Goal: Task Accomplishment & Management: Manage account settings

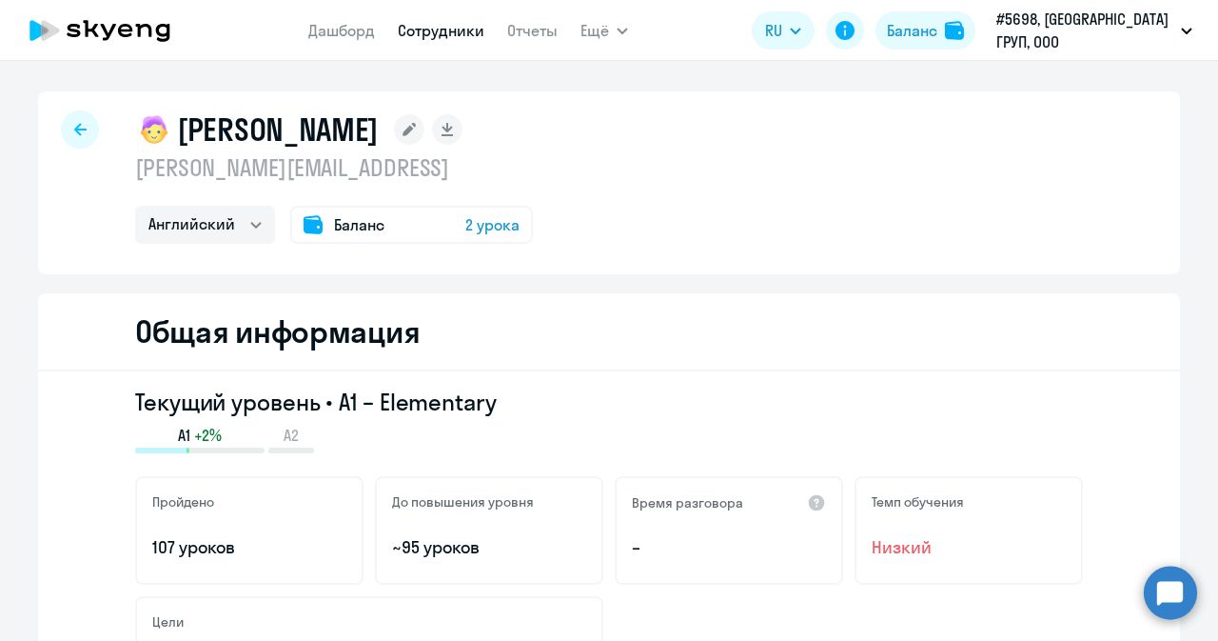
select select "english"
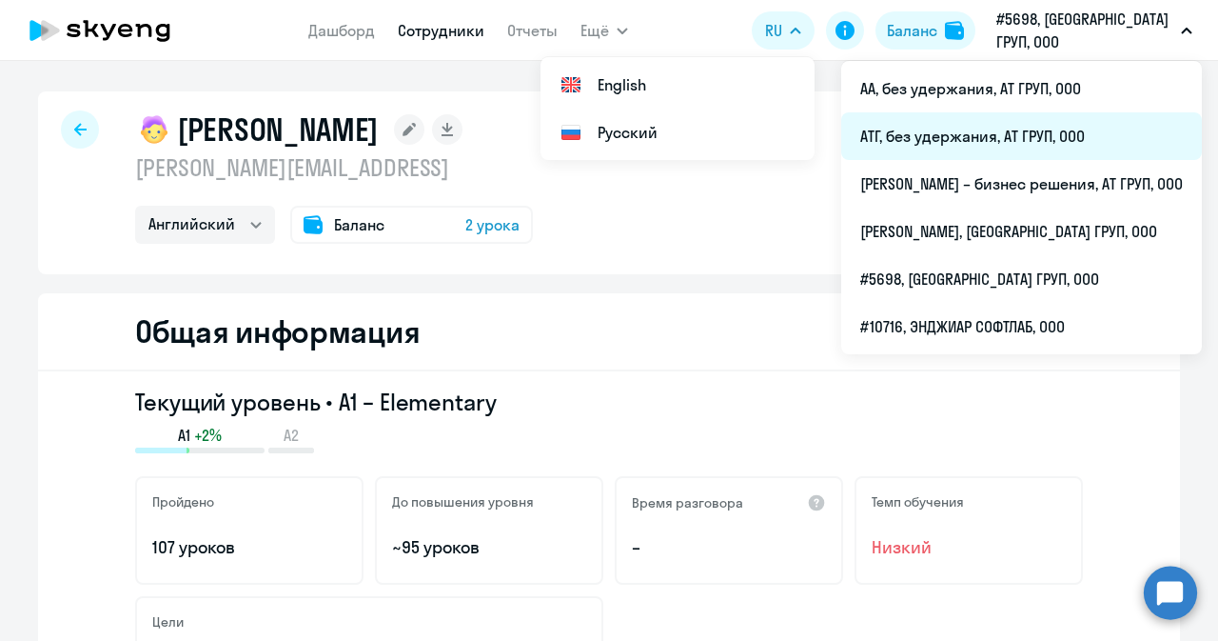
click at [950, 132] on li "АТГ, без удержания, АТ ГРУП, ООО" at bounding box center [1021, 136] width 361 height 48
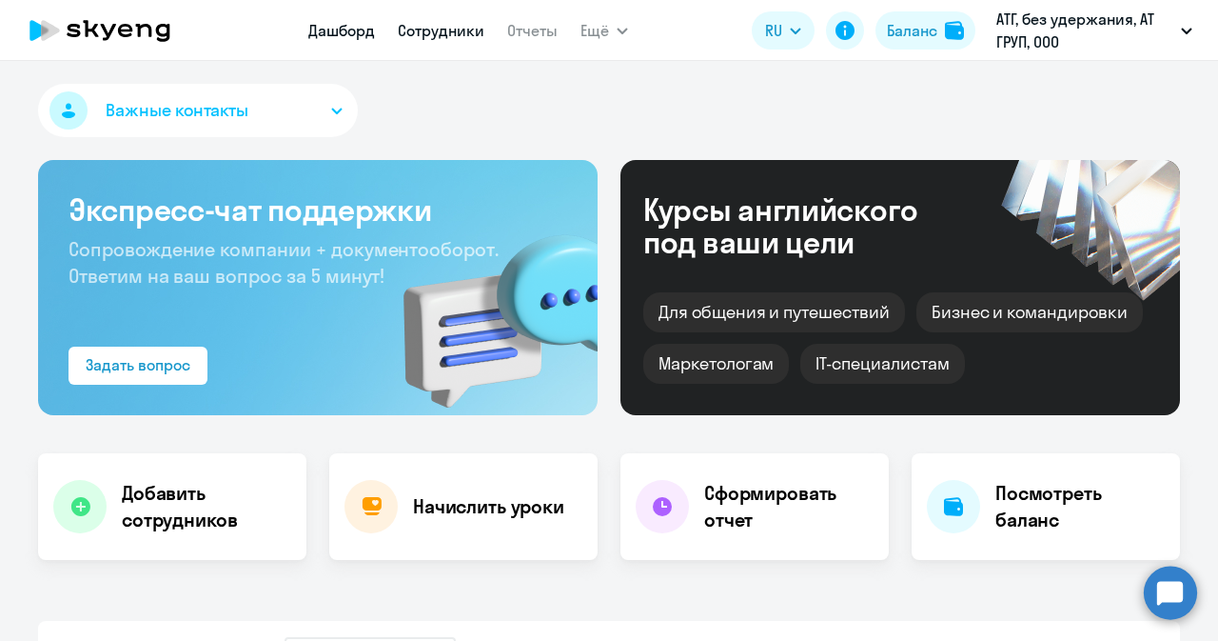
click at [398, 31] on link "Сотрудники" at bounding box center [441, 30] width 87 height 19
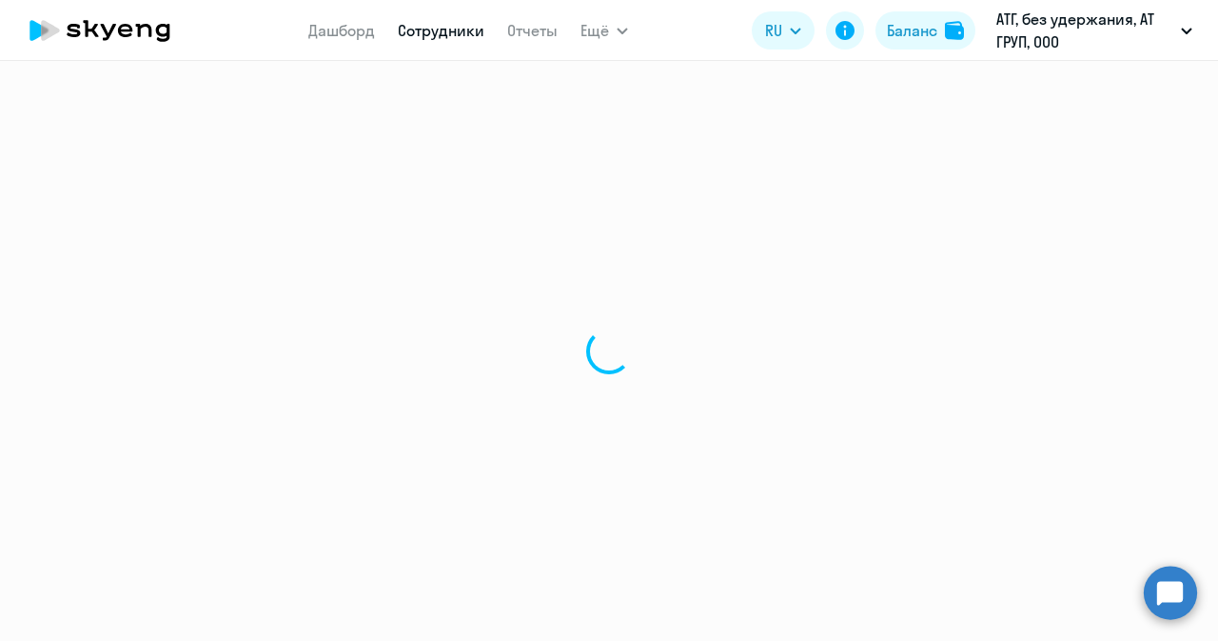
select select "30"
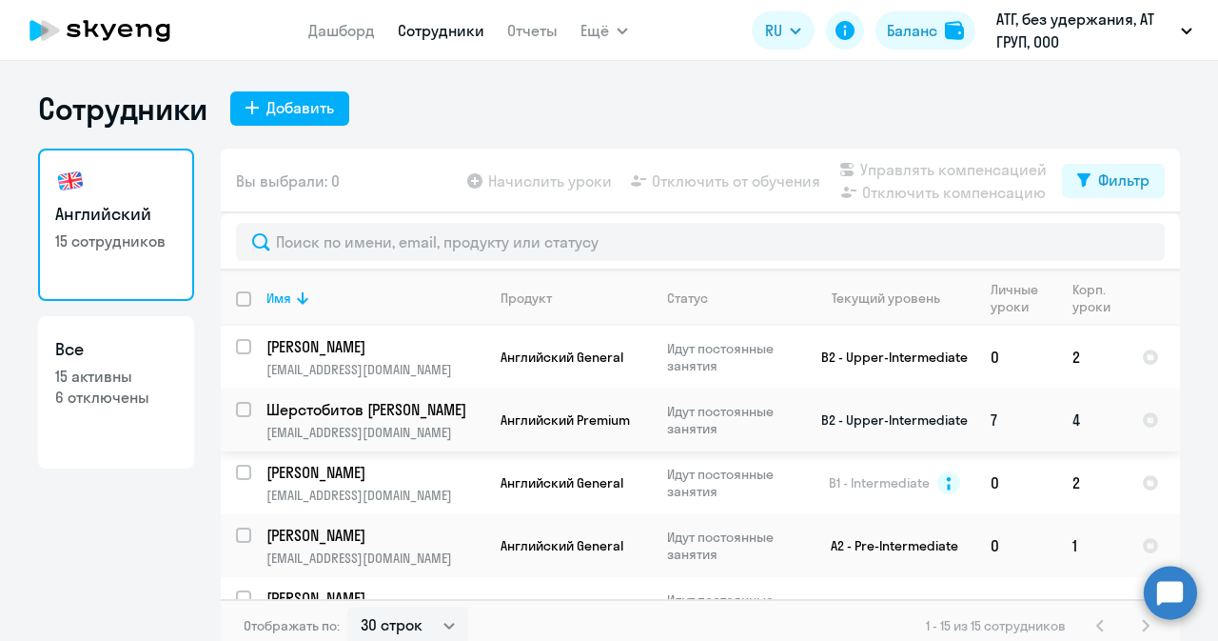
click at [236, 413] on input "select row 3315704" at bounding box center [255, 421] width 38 height 38
checkbox input "true"
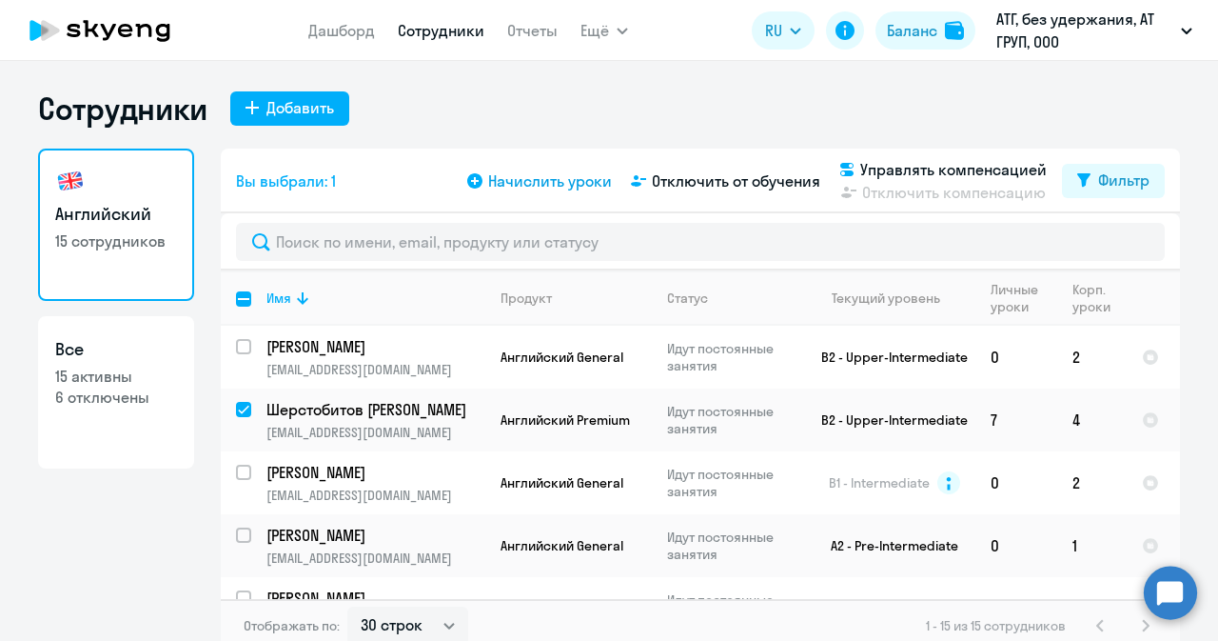
click at [546, 180] on span "Начислить уроки" at bounding box center [550, 180] width 124 height 23
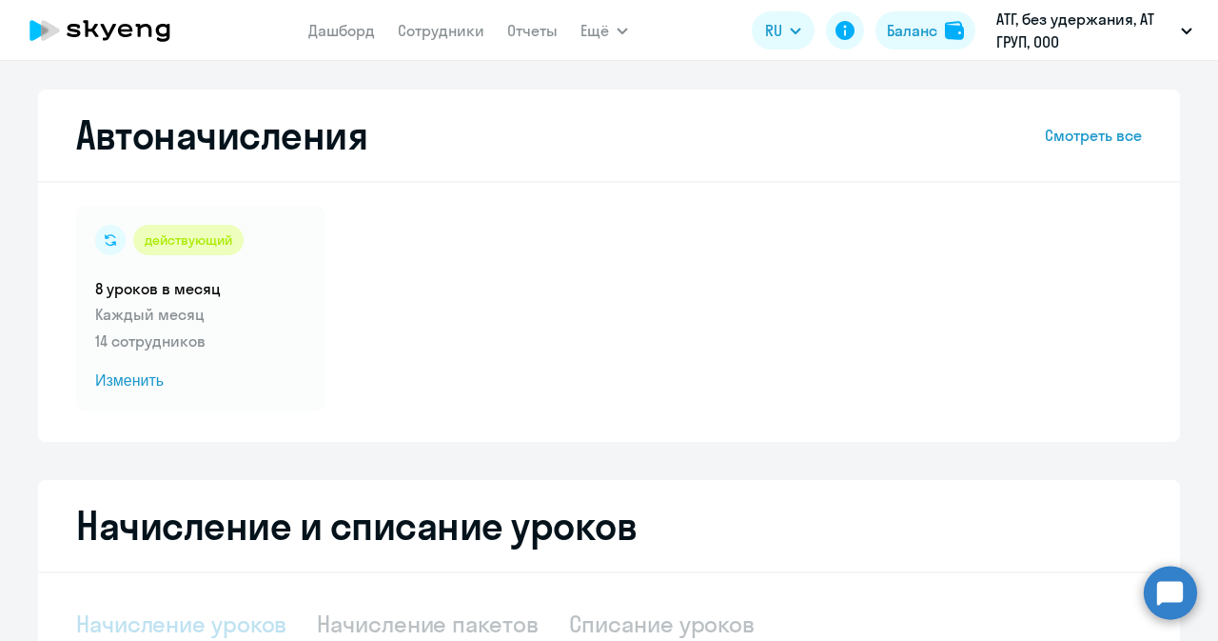
select select "10"
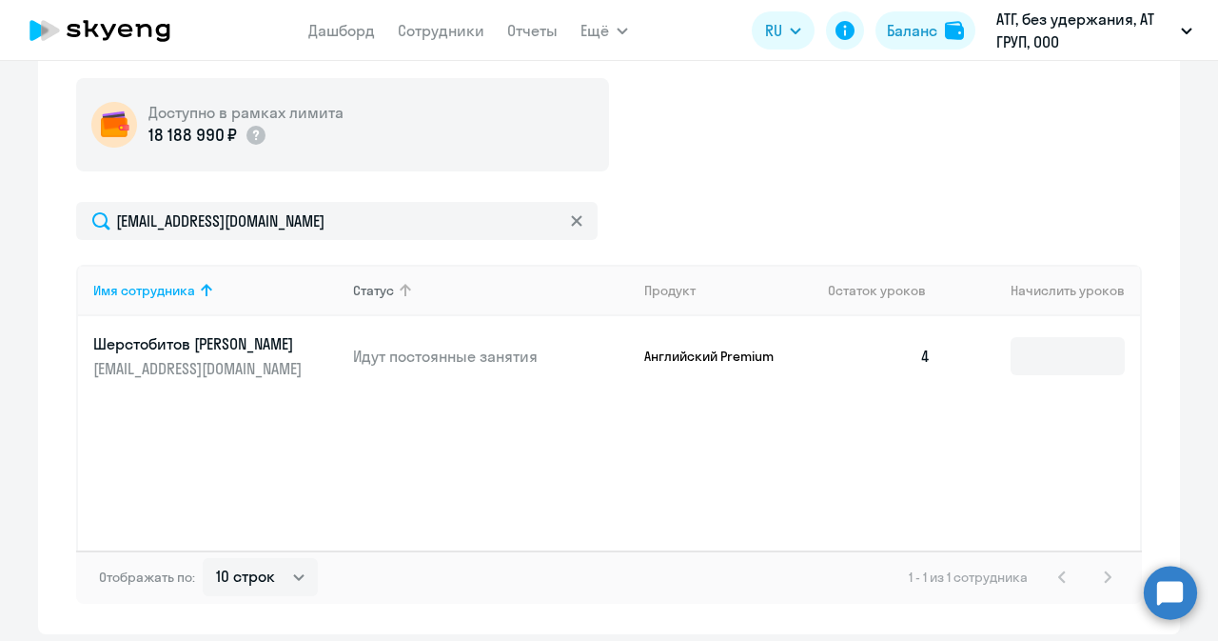
scroll to position [666, 0]
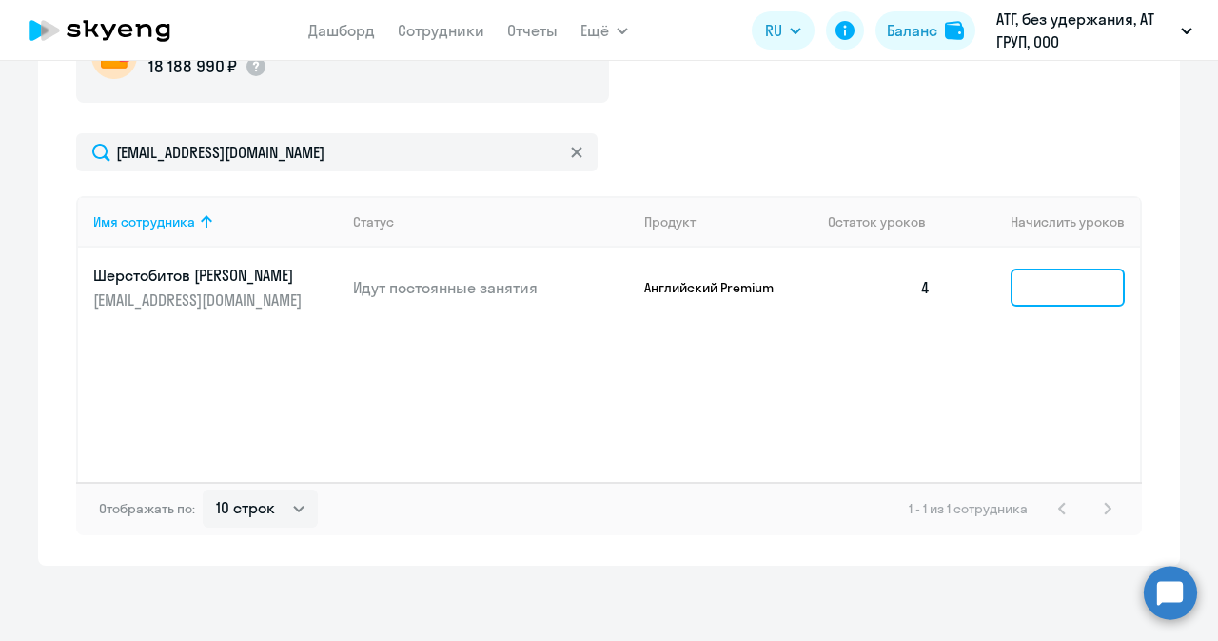
click at [1034, 290] on input at bounding box center [1068, 287] width 114 height 38
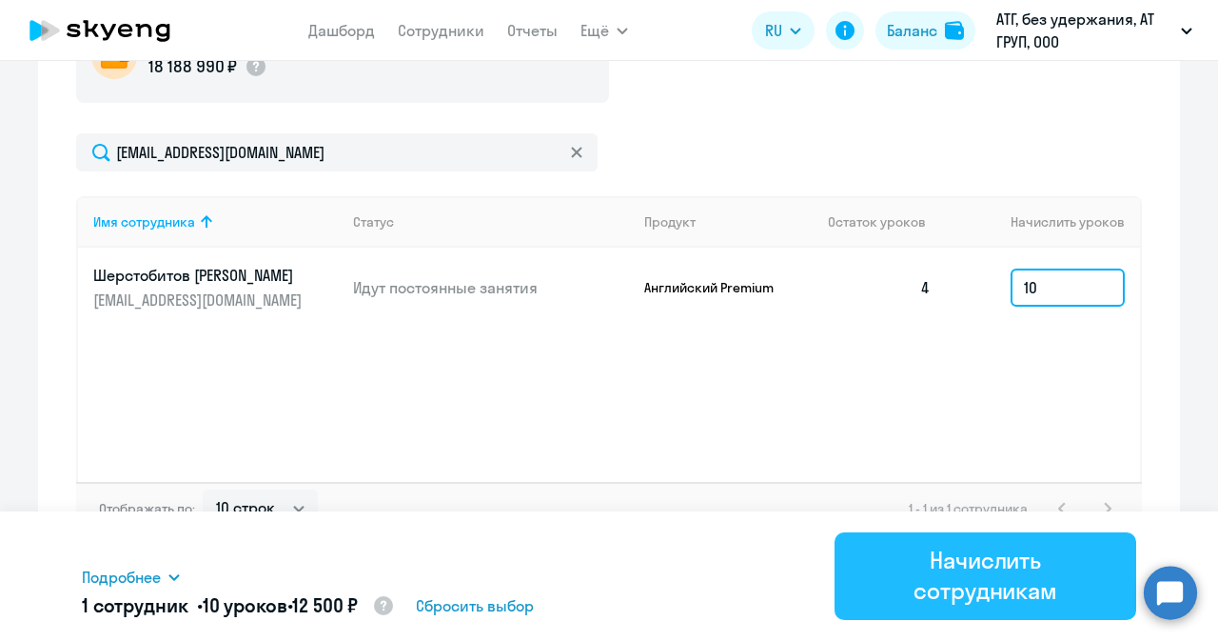
type input "10"
click at [975, 580] on div "Начислить сотрудникам" at bounding box center [985, 574] width 248 height 61
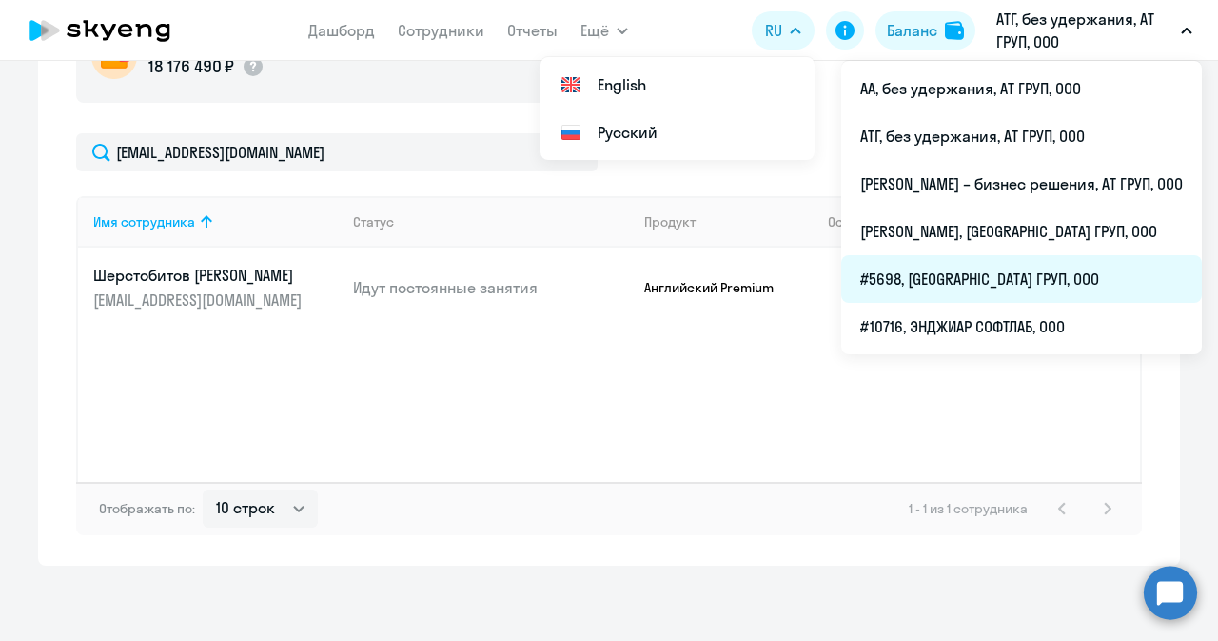
click at [914, 269] on li "#5698, [GEOGRAPHIC_DATA] ГРУП, ООО" at bounding box center [1021, 279] width 361 height 48
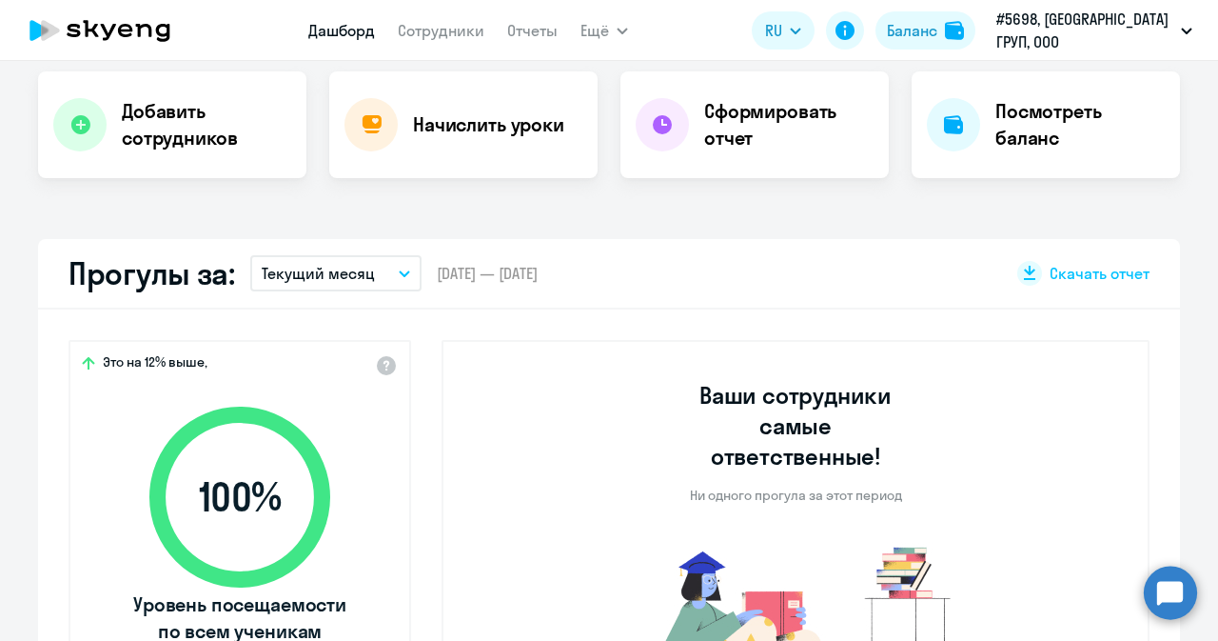
scroll to position [381, 0]
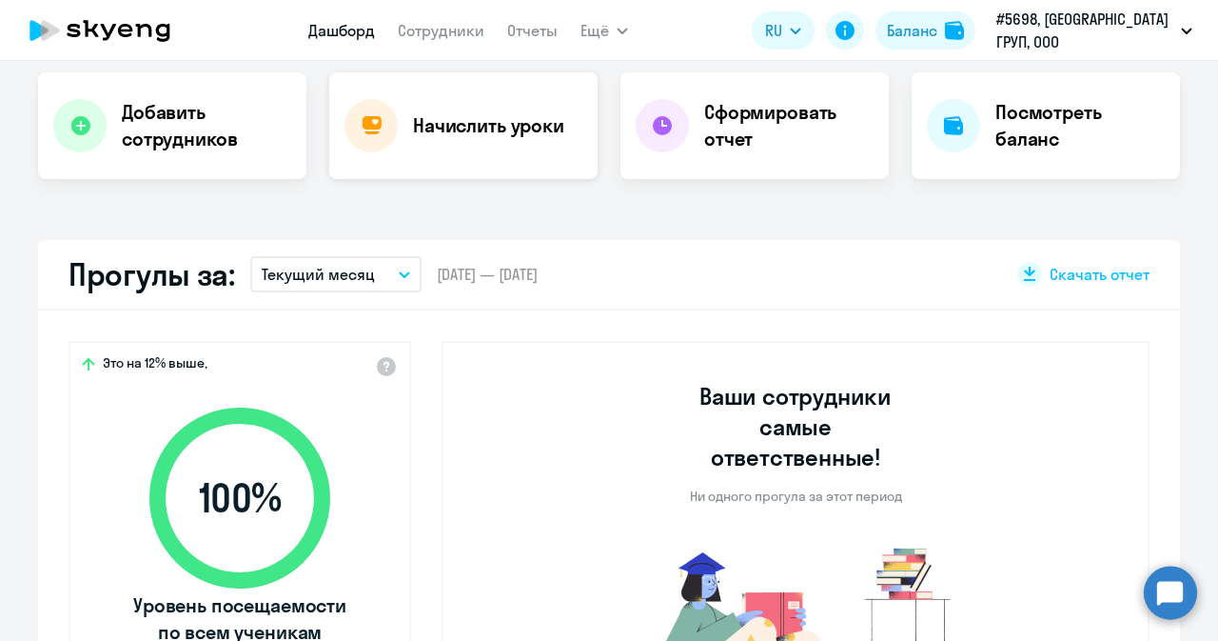
select select "30"
click at [480, 32] on link "Сотрудники" at bounding box center [441, 30] width 87 height 19
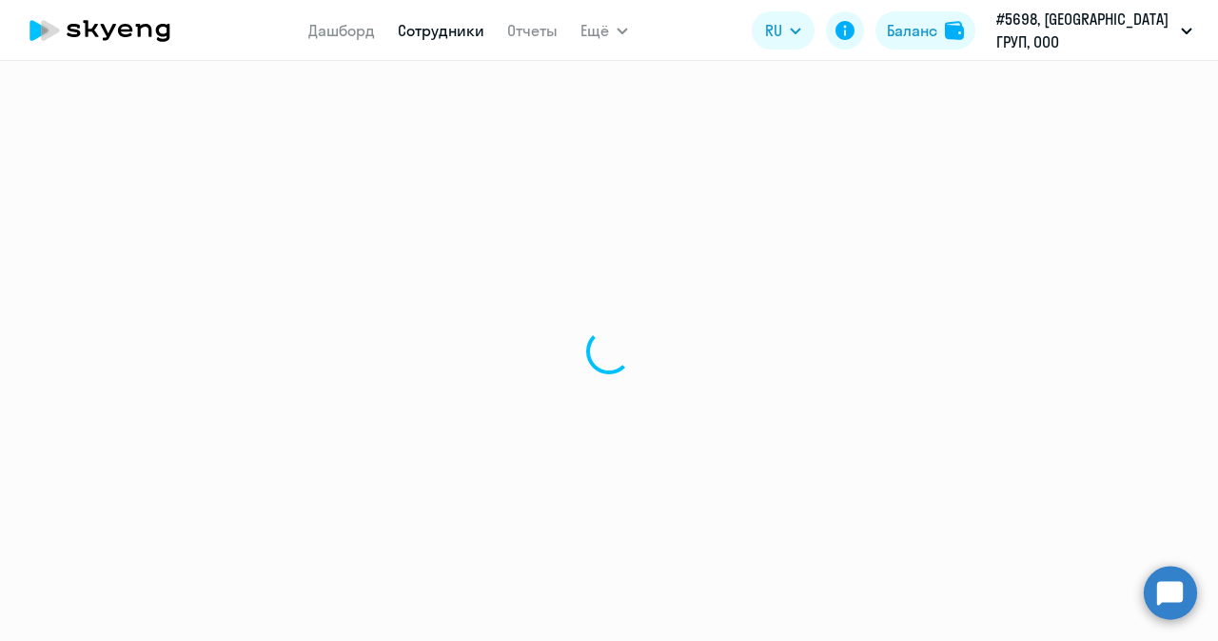
select select "30"
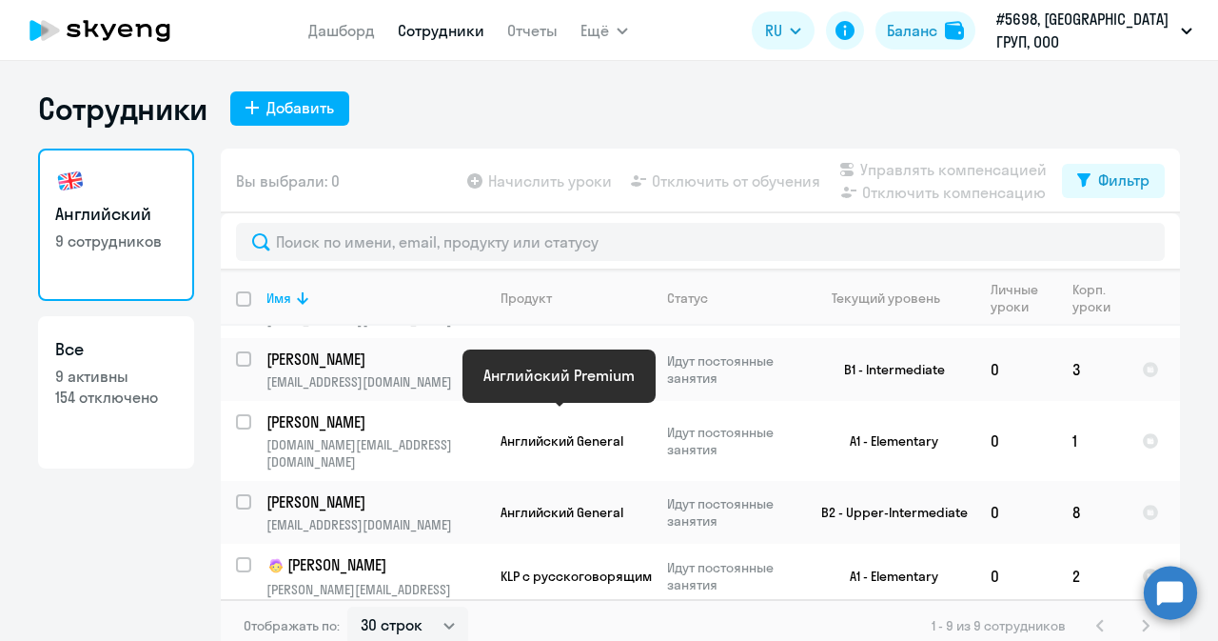
scroll to position [286, 0]
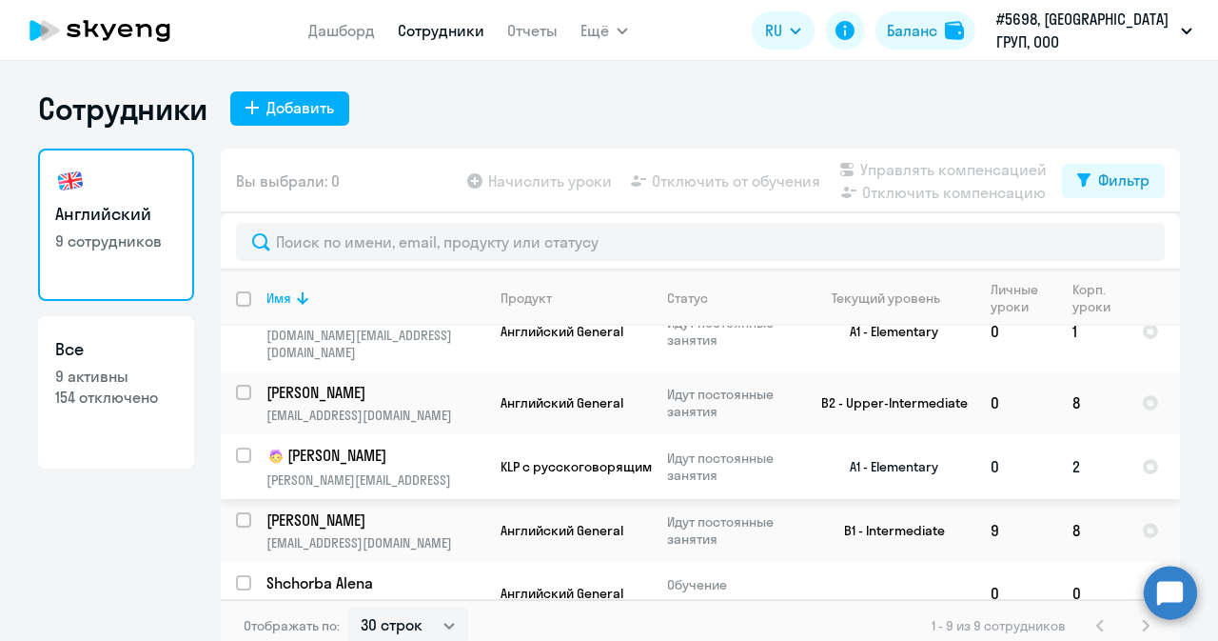
click at [359, 471] on p "[PERSON_NAME][EMAIL_ADDRESS]" at bounding box center [376, 479] width 218 height 17
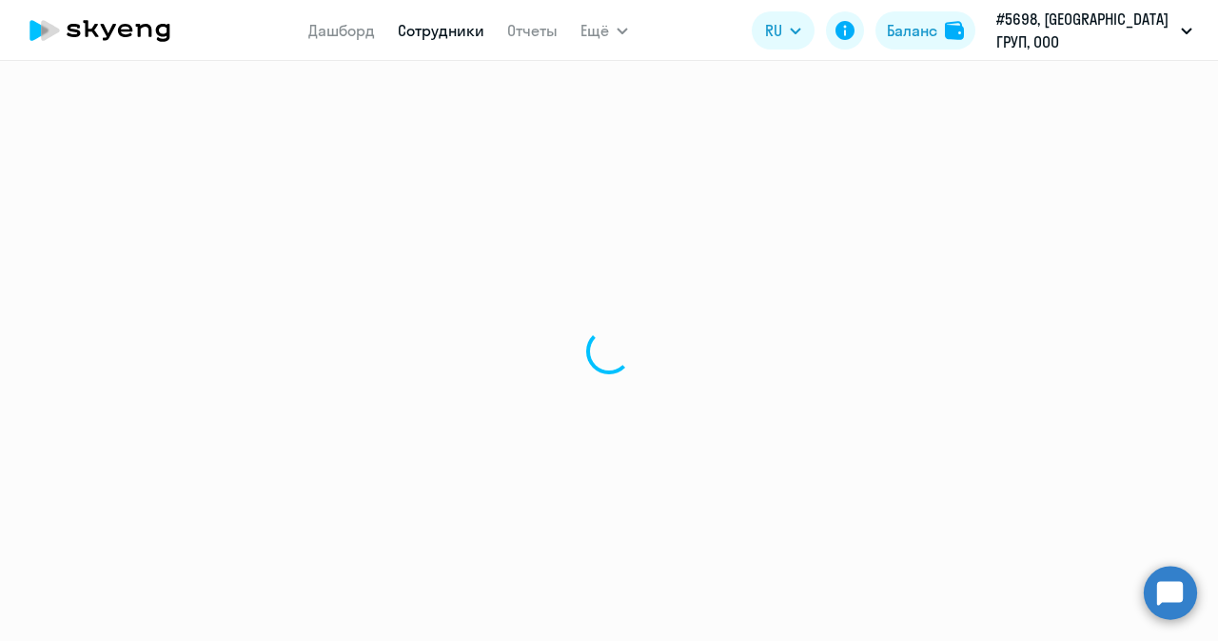
select select "english"
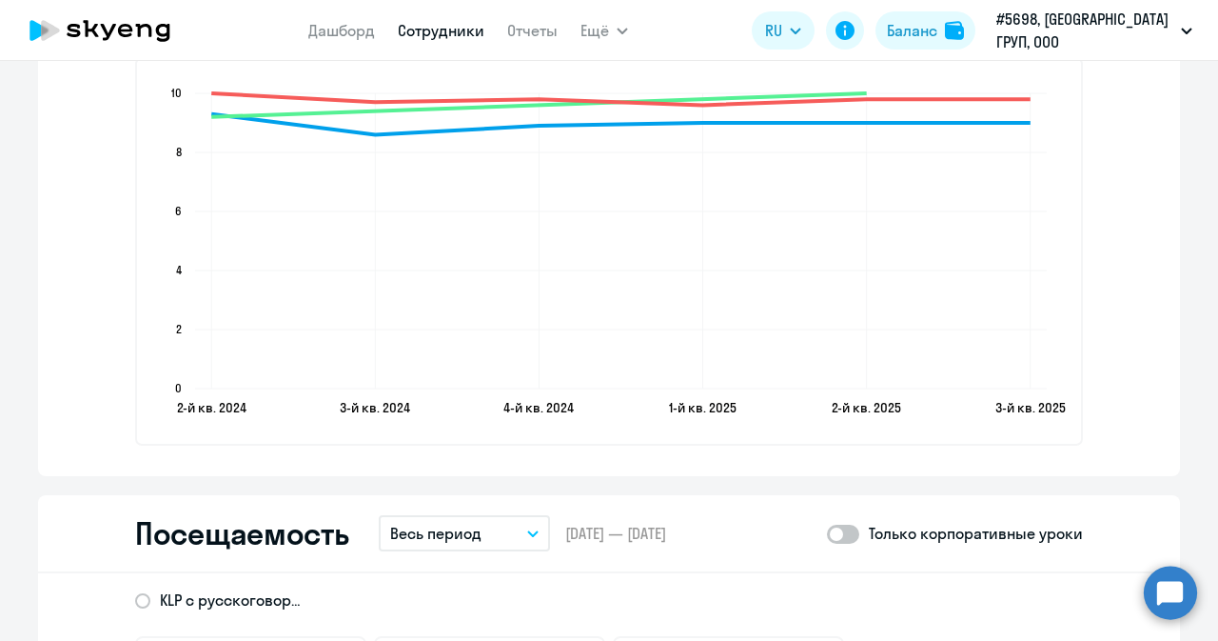
scroll to position [2241, 0]
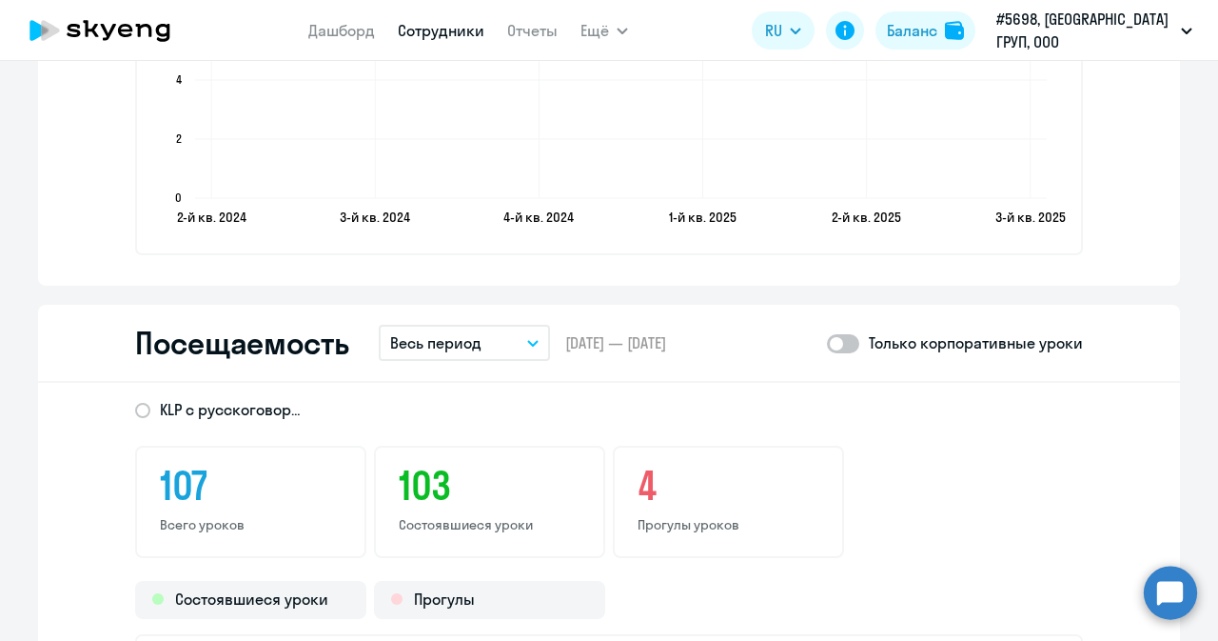
click at [531, 340] on icon "button" at bounding box center [532, 343] width 11 height 7
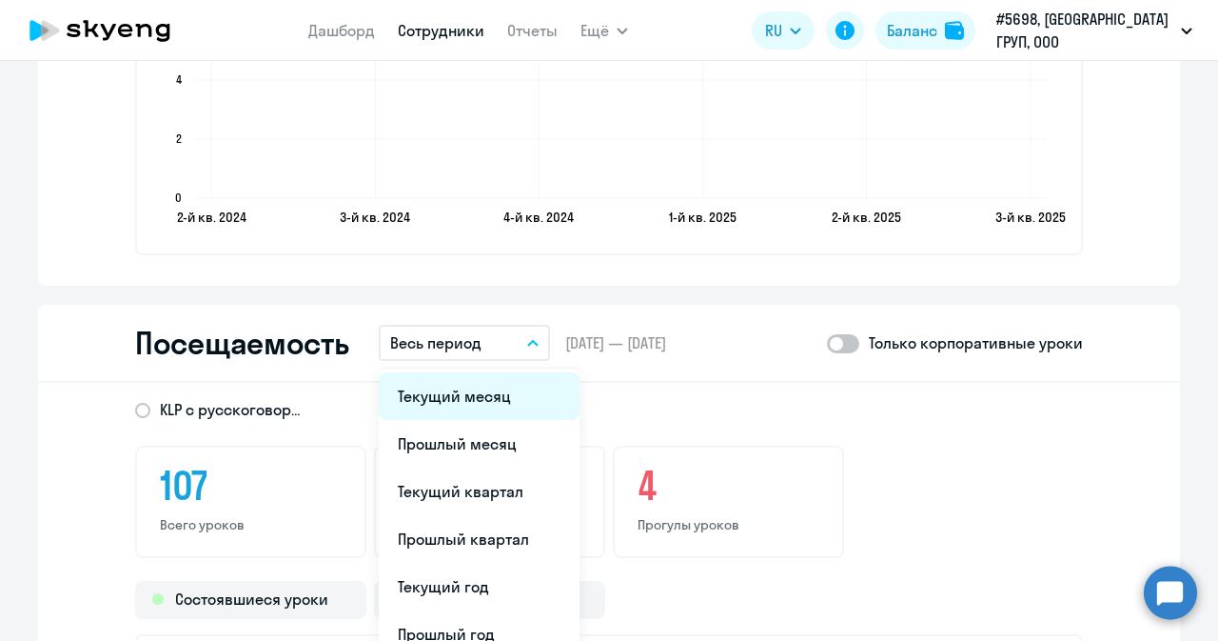
click at [493, 386] on li "Текущий месяц" at bounding box center [479, 396] width 201 height 48
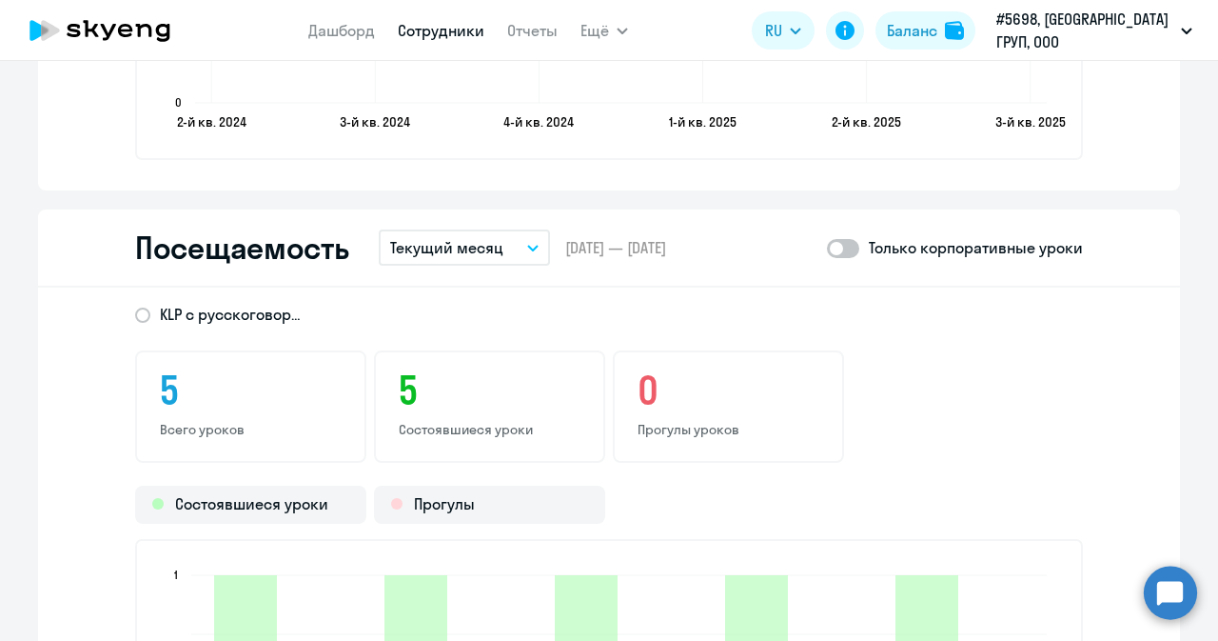
scroll to position [2050, 0]
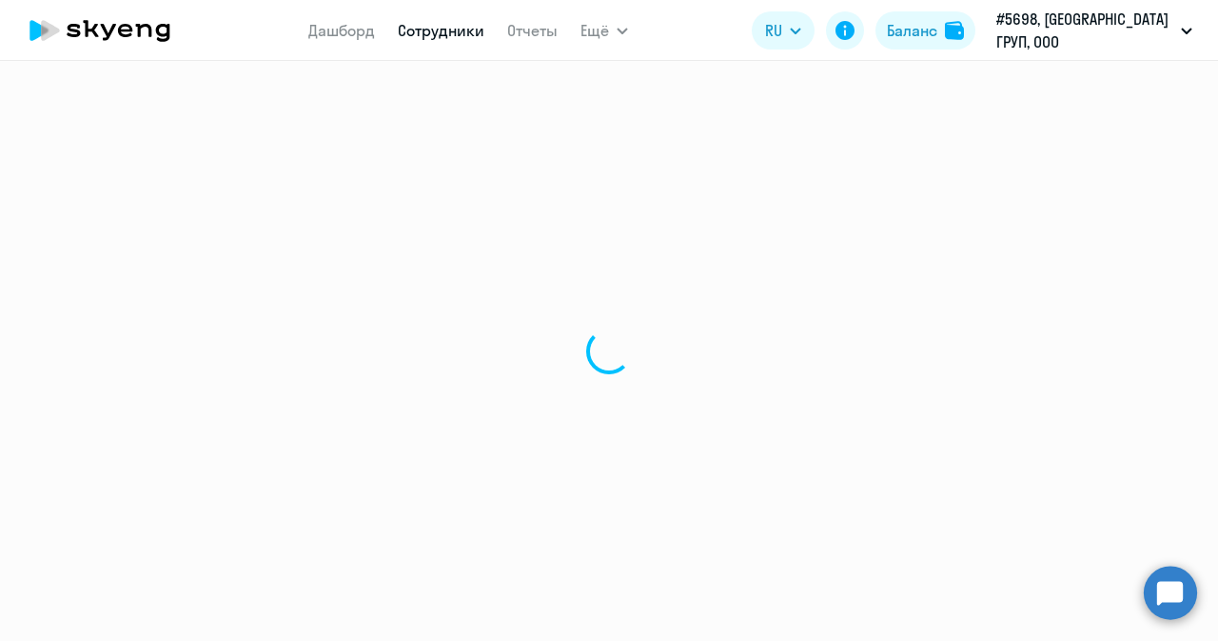
select select "30"
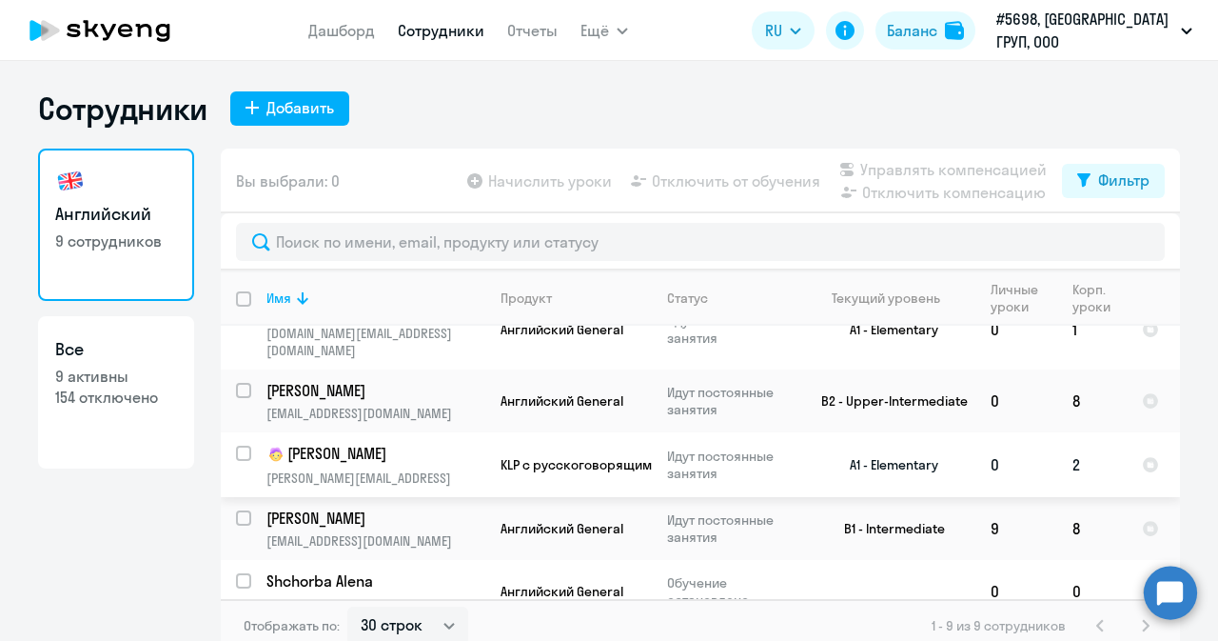
scroll to position [11, 0]
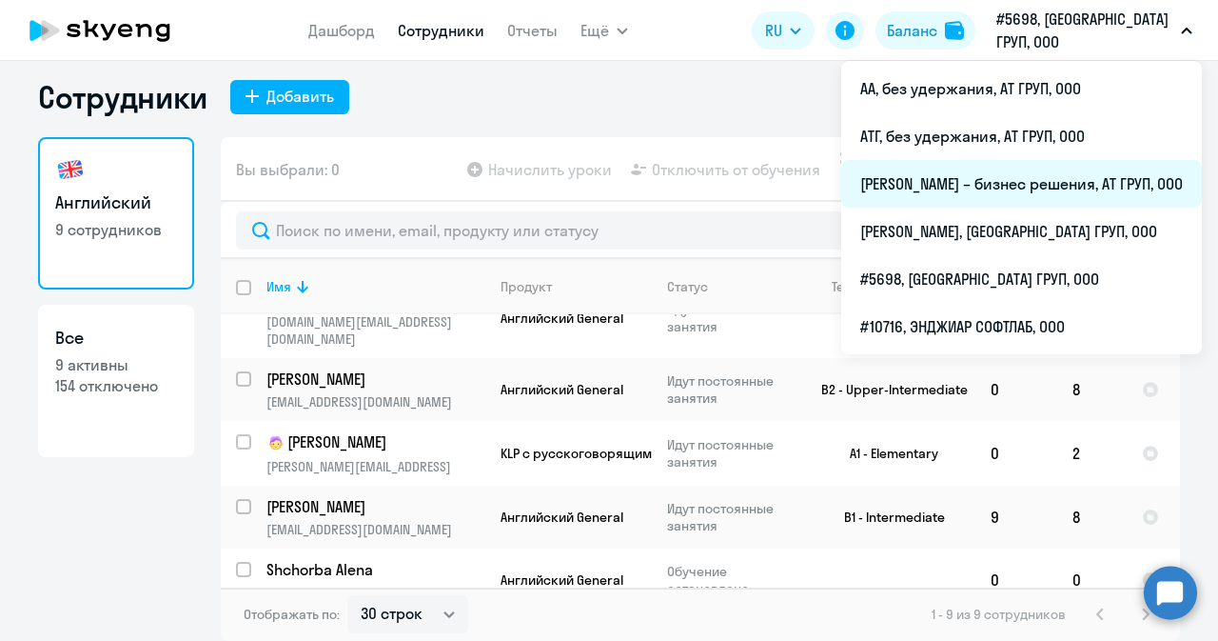
click at [927, 186] on li "[PERSON_NAME] – бизнес решения, АТ ГРУП, ООО" at bounding box center [1021, 184] width 361 height 48
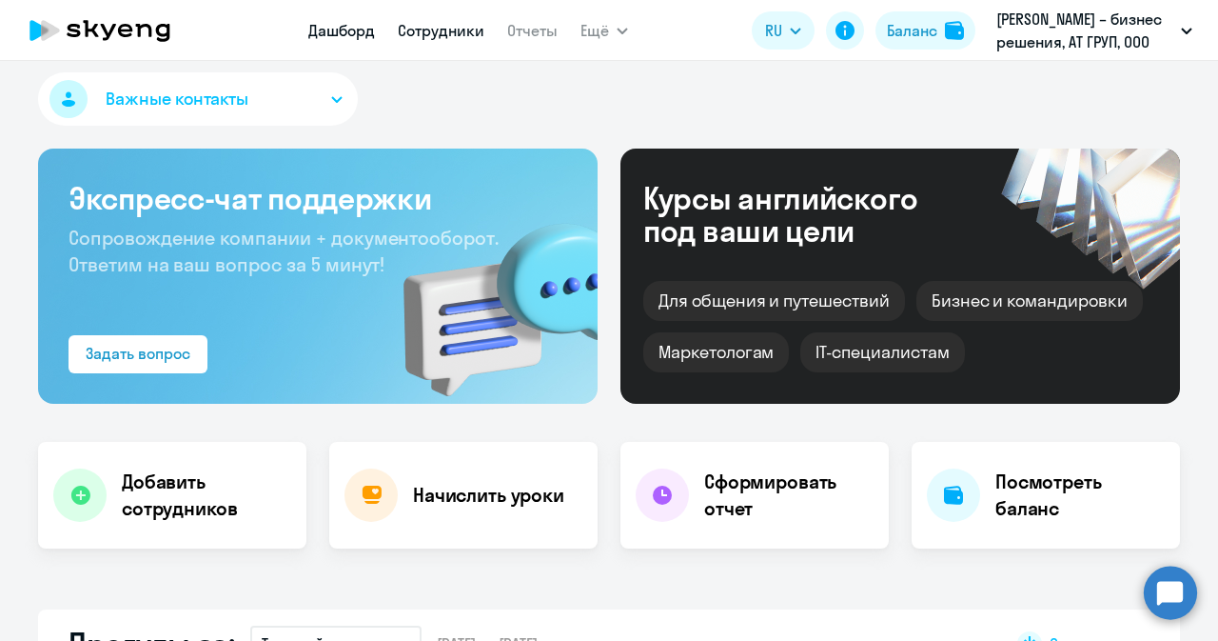
click at [473, 36] on link "Сотрудники" at bounding box center [441, 30] width 87 height 19
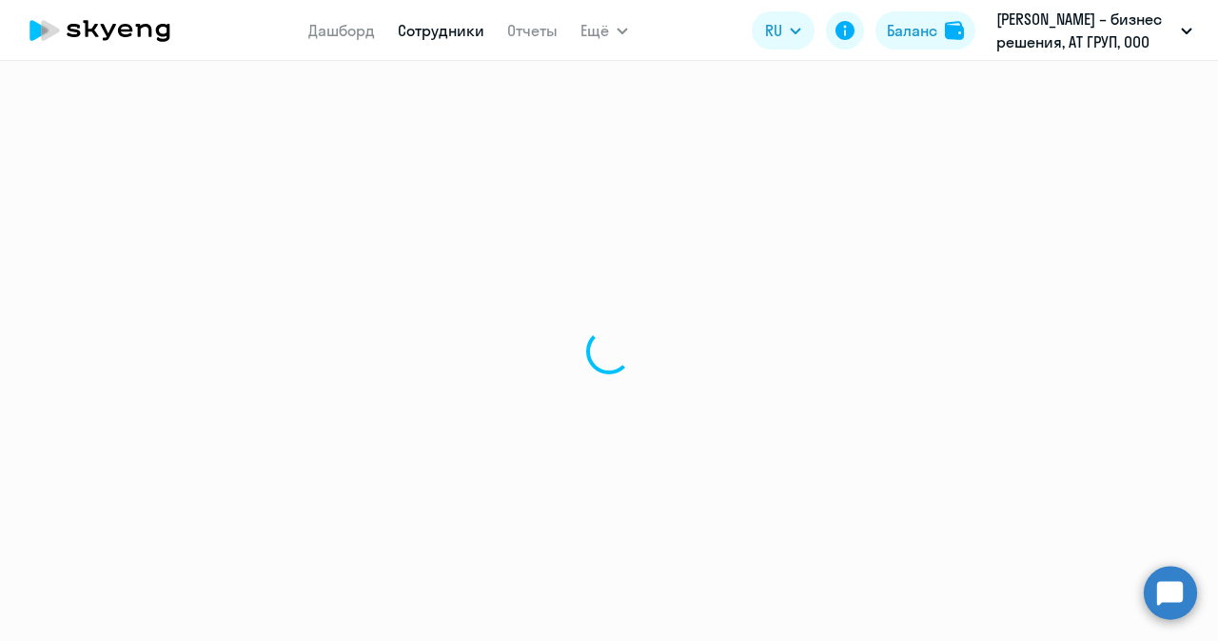
select select "30"
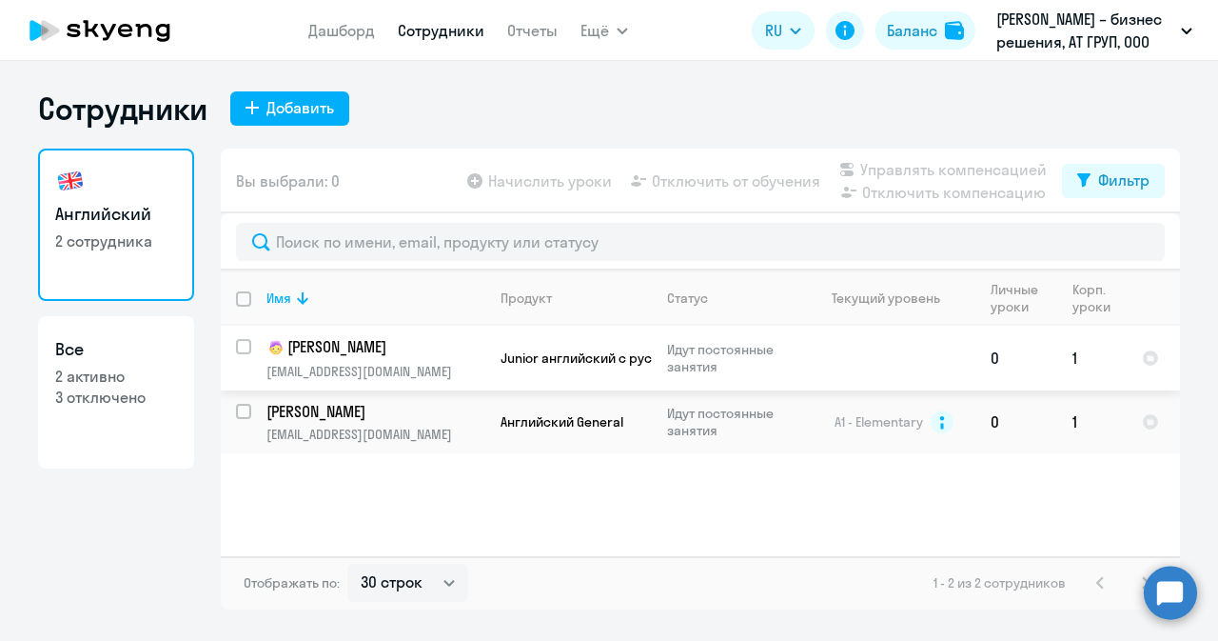
click at [358, 357] on p "[PERSON_NAME]" at bounding box center [374, 347] width 215 height 23
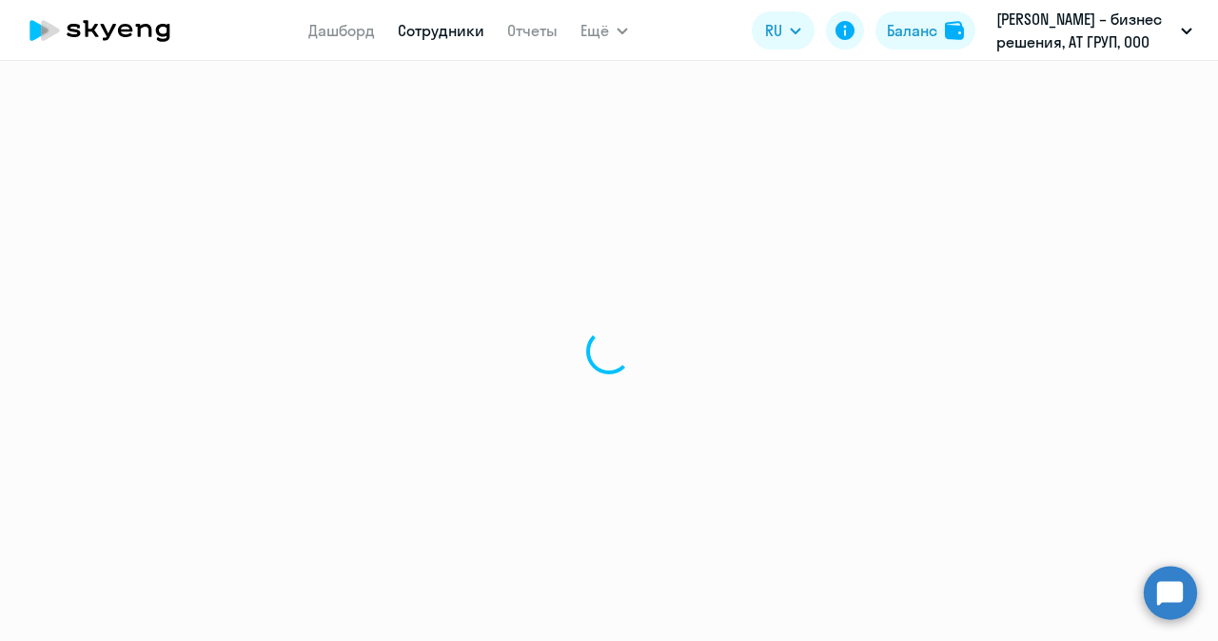
select select "english"
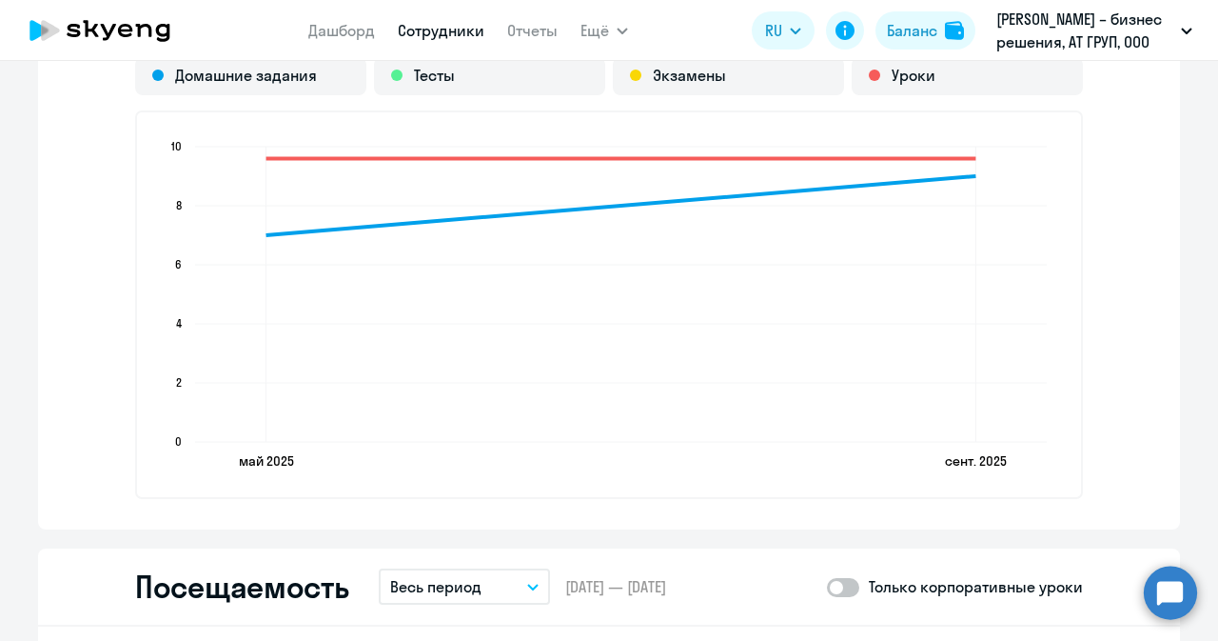
scroll to position [1618, 0]
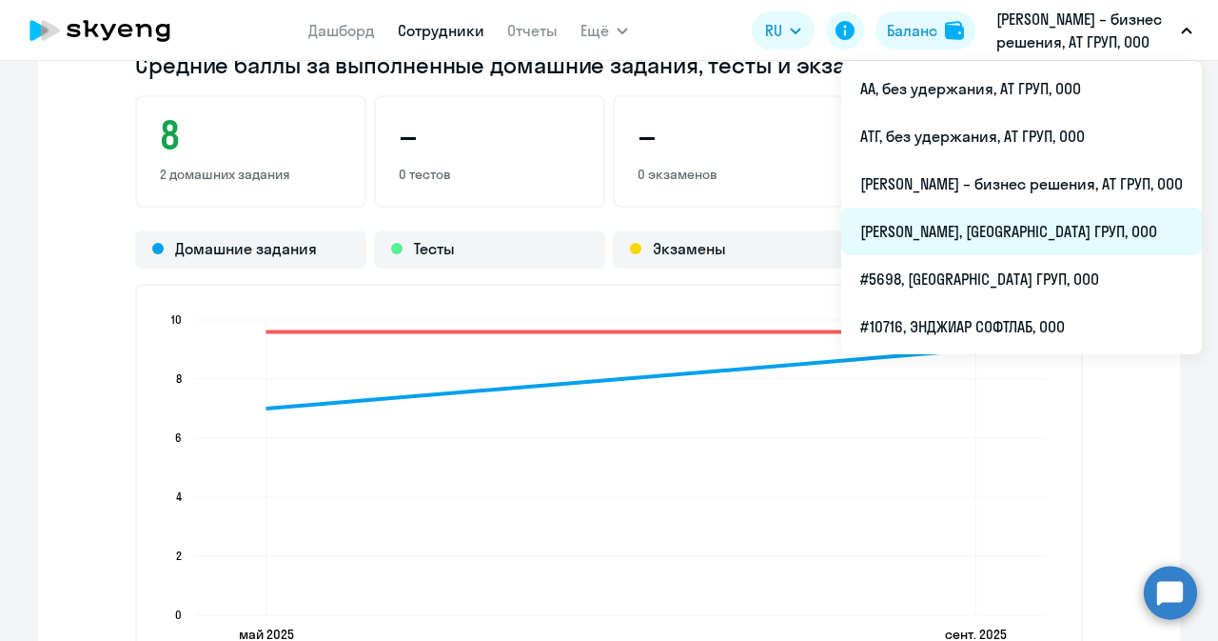
click at [927, 231] on li "[PERSON_NAME], [GEOGRAPHIC_DATA] ГРУП, ООО" at bounding box center [1021, 232] width 361 height 48
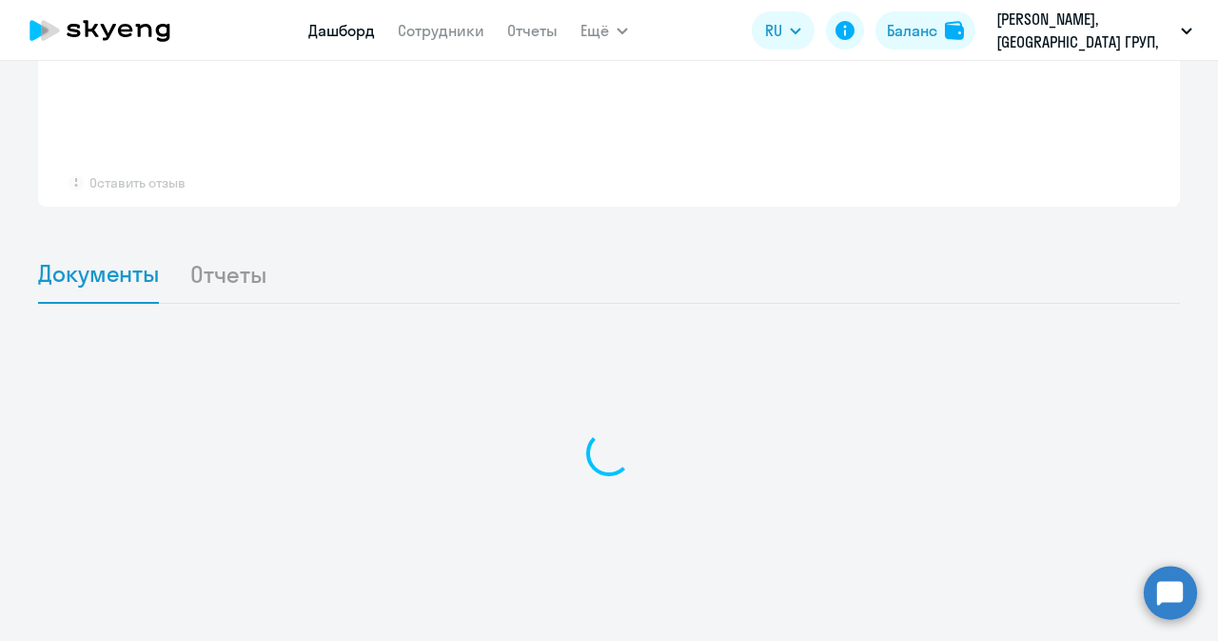
scroll to position [1536, 0]
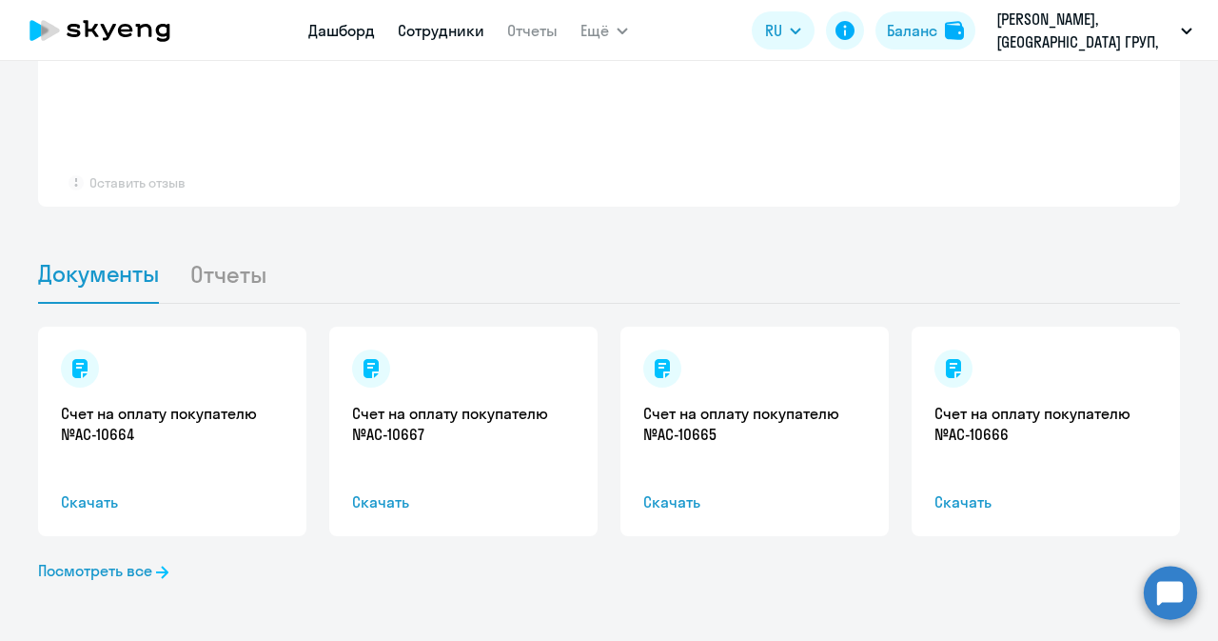
click at [435, 28] on link "Сотрудники" at bounding box center [441, 30] width 87 height 19
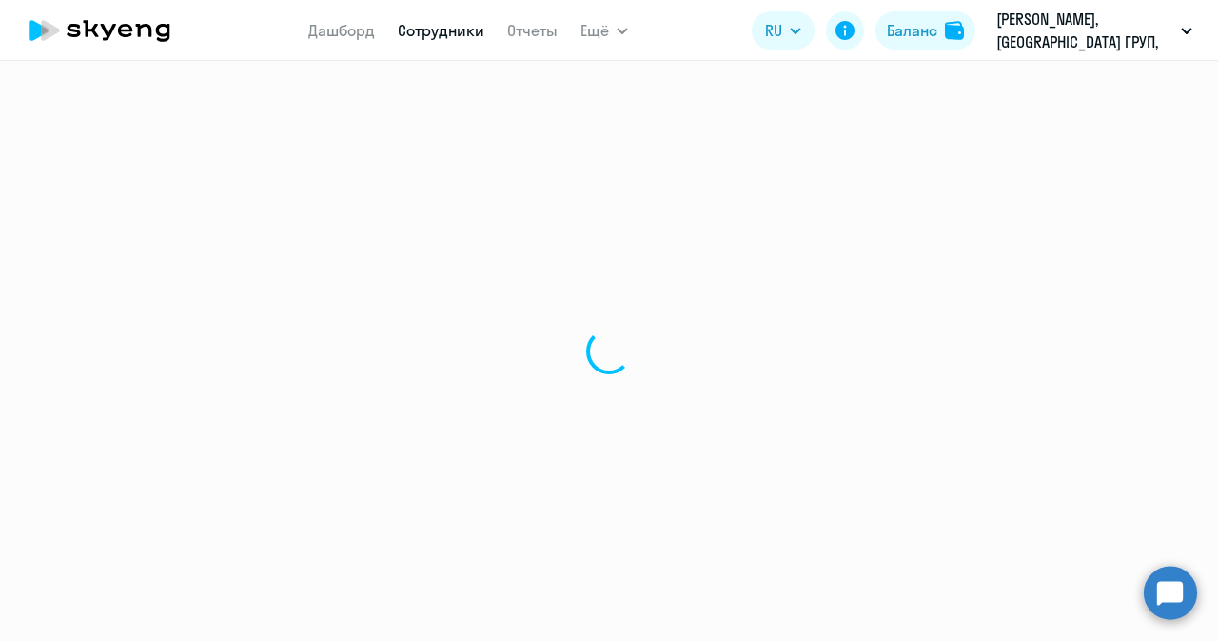
select select "30"
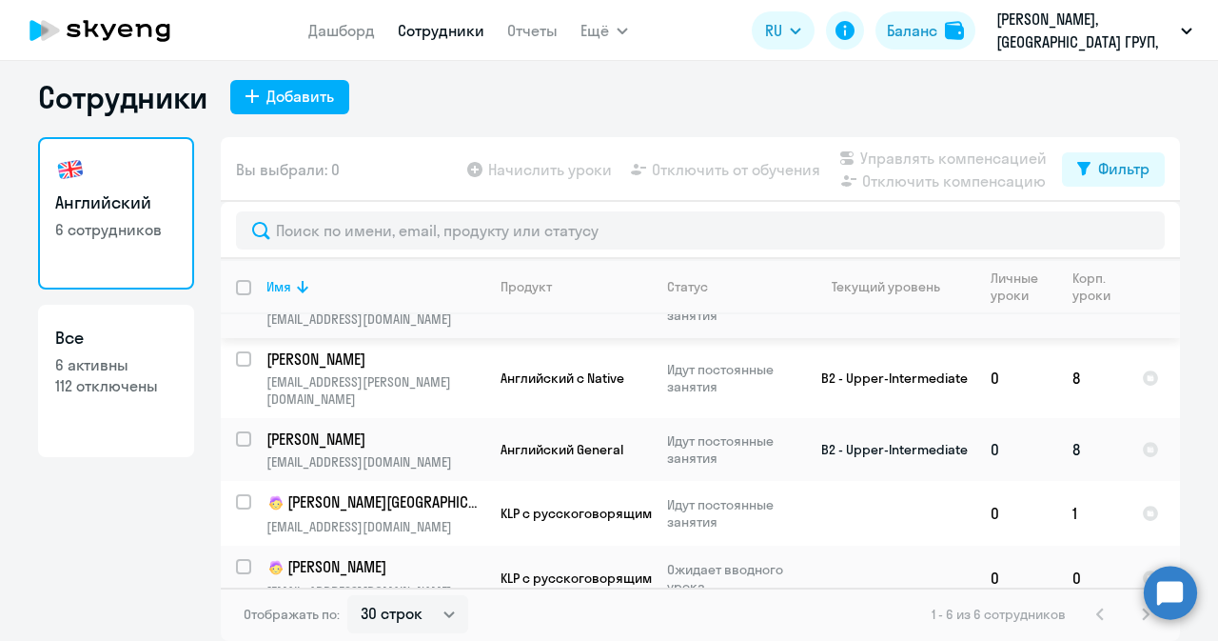
scroll to position [103, 0]
click at [347, 490] on p "[PERSON_NAME][GEOGRAPHIC_DATA]" at bounding box center [374, 501] width 215 height 23
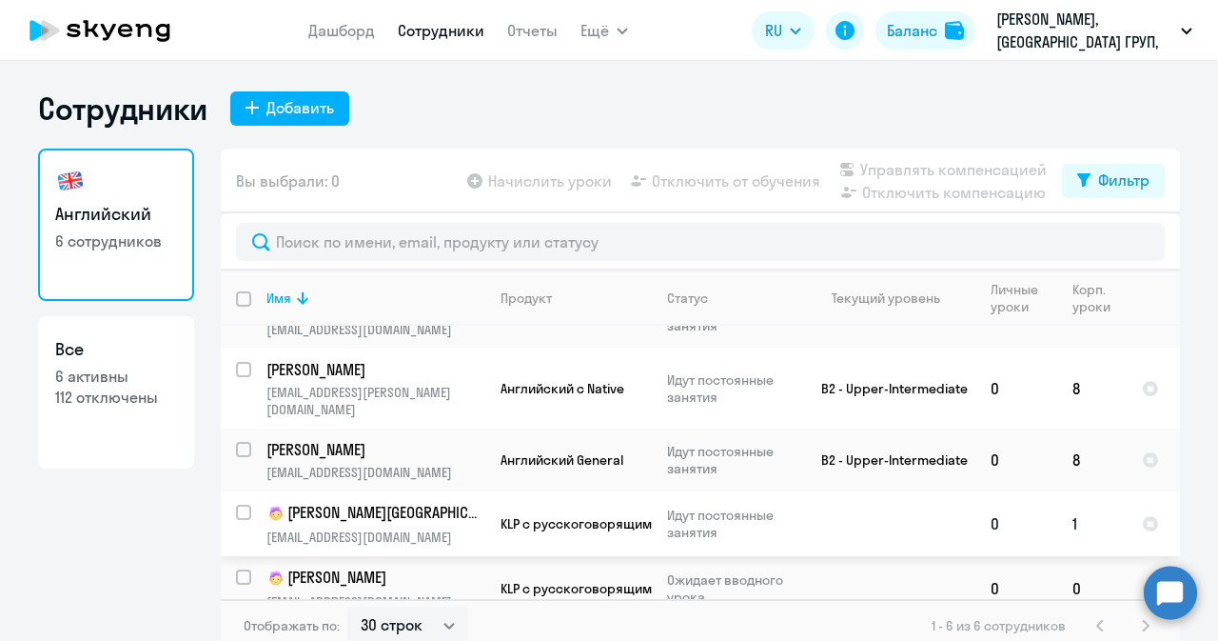
select select "english"
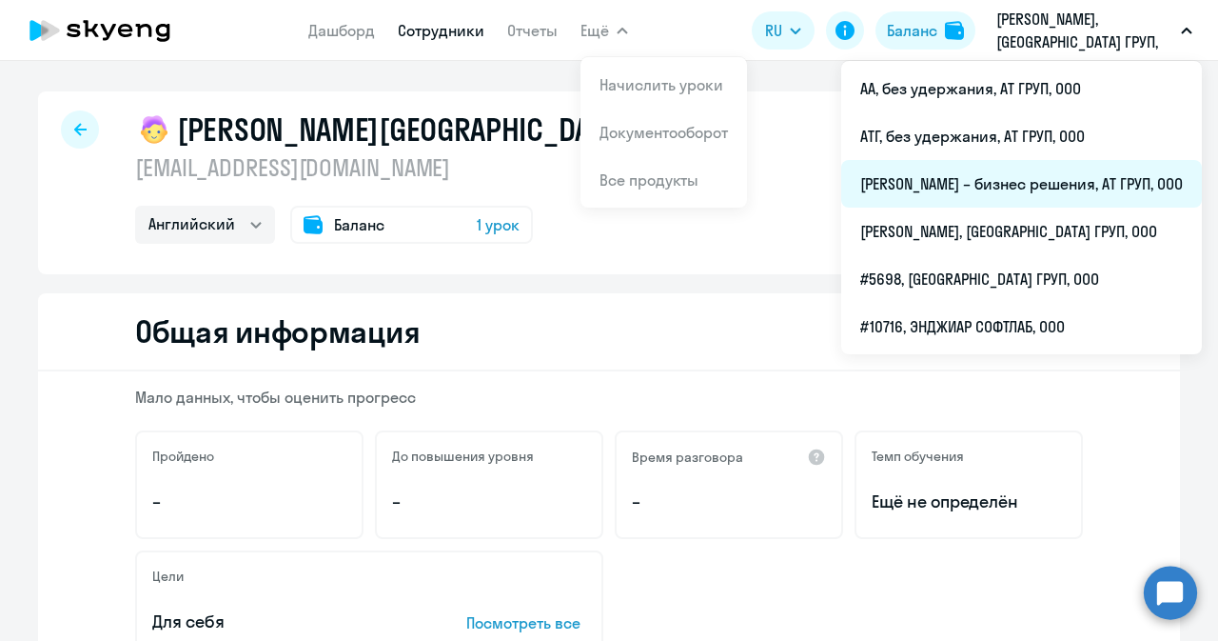
click at [988, 186] on li "[PERSON_NAME] – бизнес решения, АТ ГРУП, ООО" at bounding box center [1021, 184] width 361 height 48
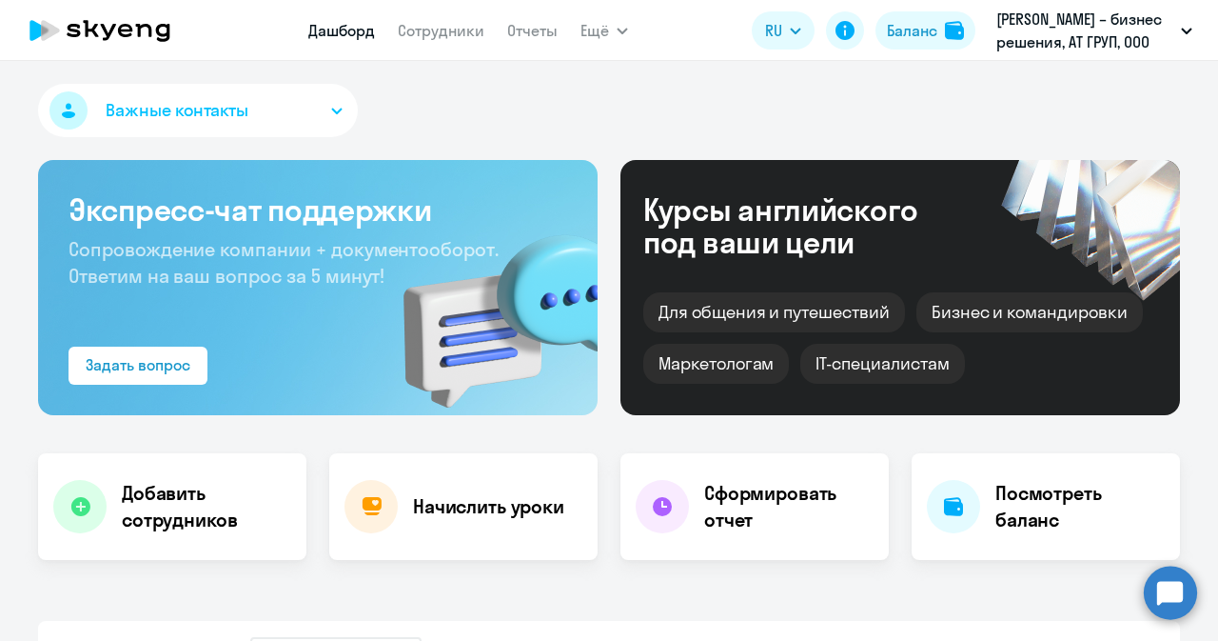
select select "30"
click at [430, 18] on nav "Дашборд Сотрудники Отчеты" at bounding box center [432, 30] width 249 height 38
click at [430, 27] on link "Сотрудники" at bounding box center [441, 30] width 87 height 19
select select "30"
